Goal: Book appointment/travel/reservation

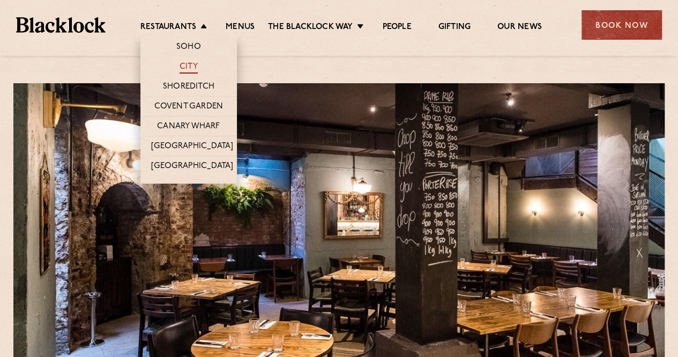
click at [190, 67] on link "City" at bounding box center [189, 68] width 18 height 12
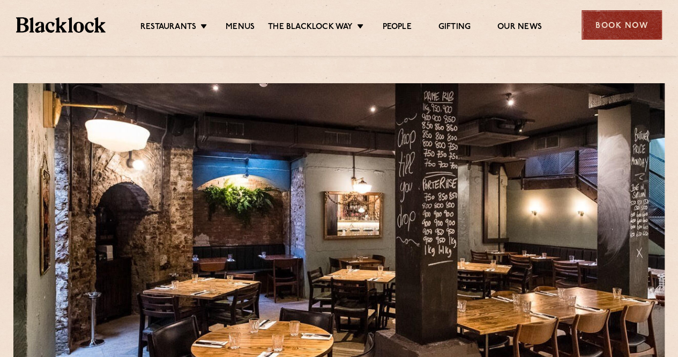
click at [654, 25] on div "Book Now" at bounding box center [622, 24] width 80 height 29
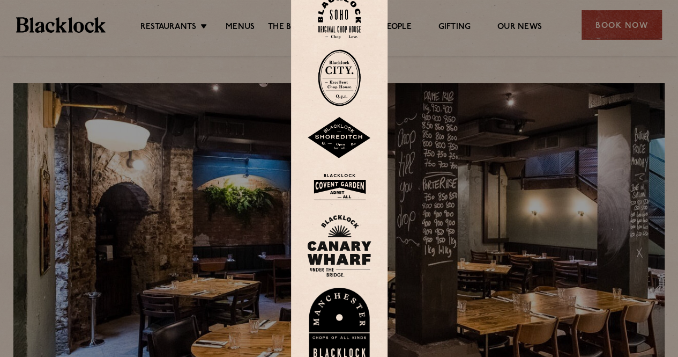
click at [339, 71] on img at bounding box center [339, 77] width 43 height 57
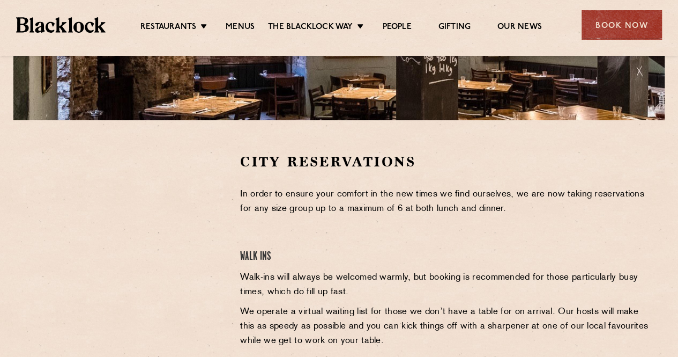
scroll to position [268, 0]
